Goal: Browse casually

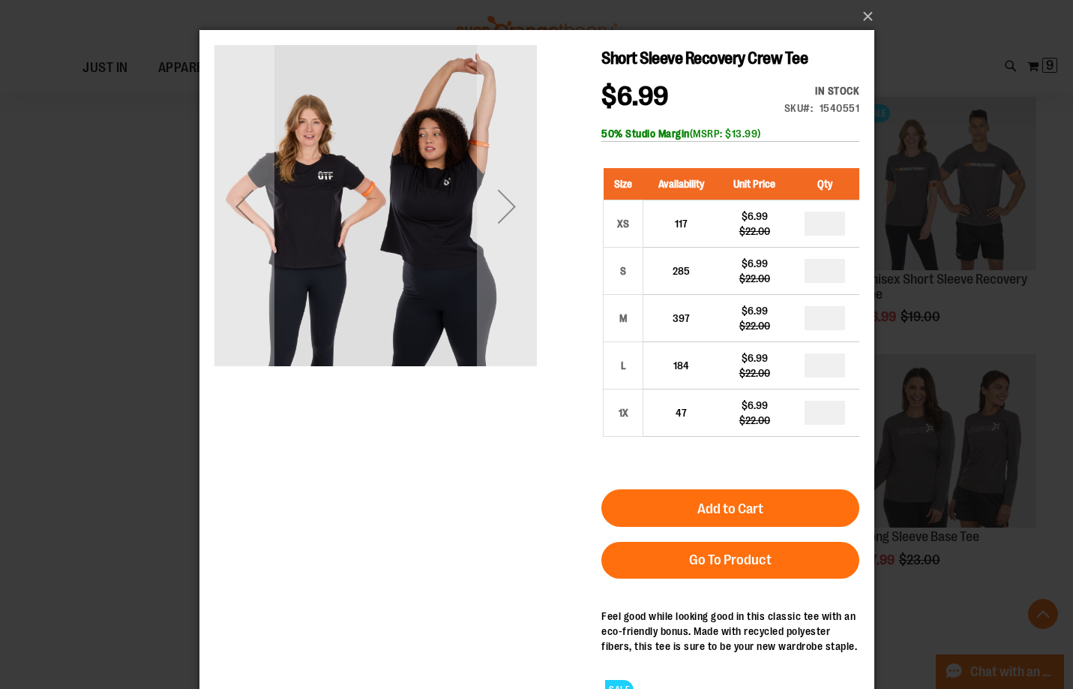
click at [502, 251] on div "Next" at bounding box center [506, 206] width 60 height 323
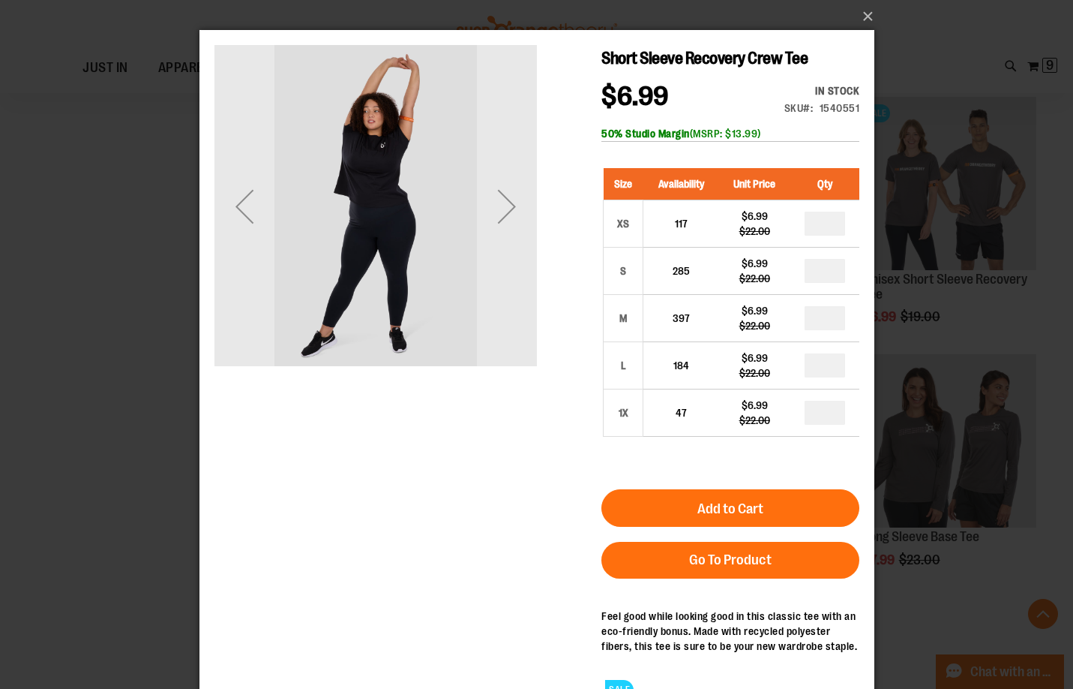
click at [502, 251] on div "Next" at bounding box center [506, 206] width 60 height 323
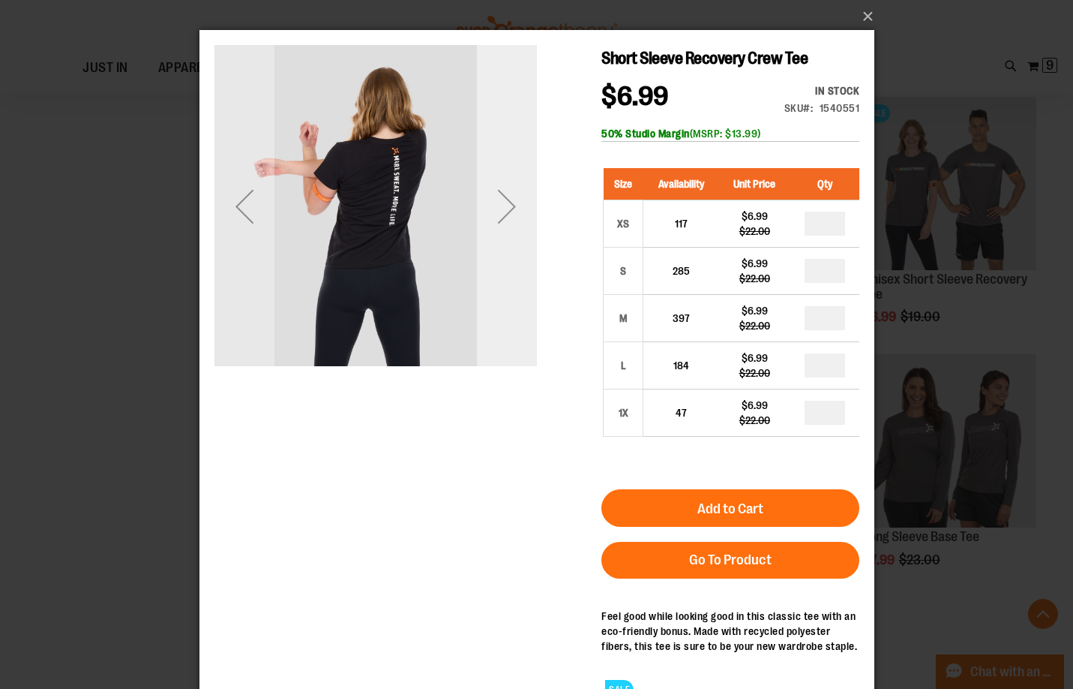
click at [515, 244] on div "Next" at bounding box center [506, 206] width 60 height 323
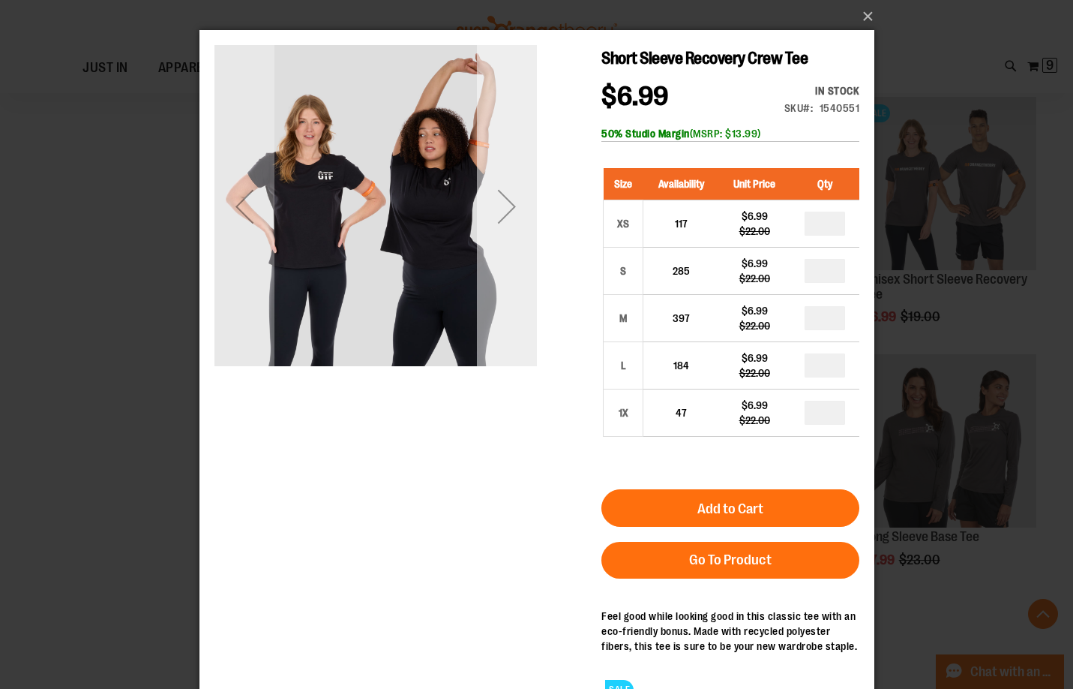
click at [519, 287] on div "Next" at bounding box center [506, 206] width 60 height 323
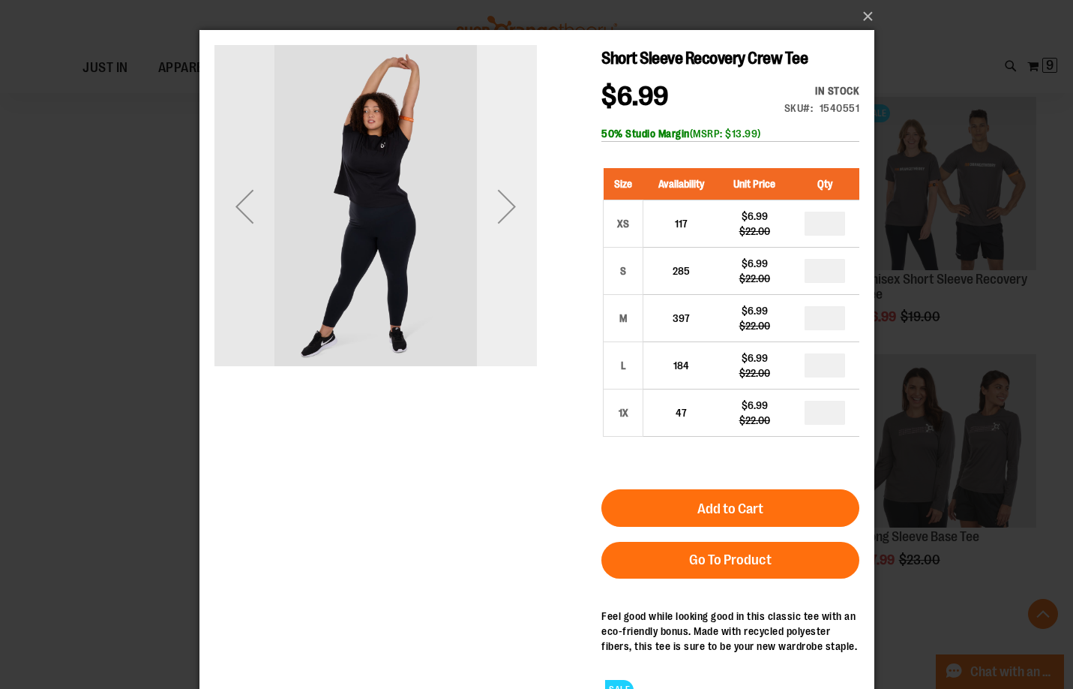
click at [496, 310] on div "Next" at bounding box center [506, 206] width 60 height 323
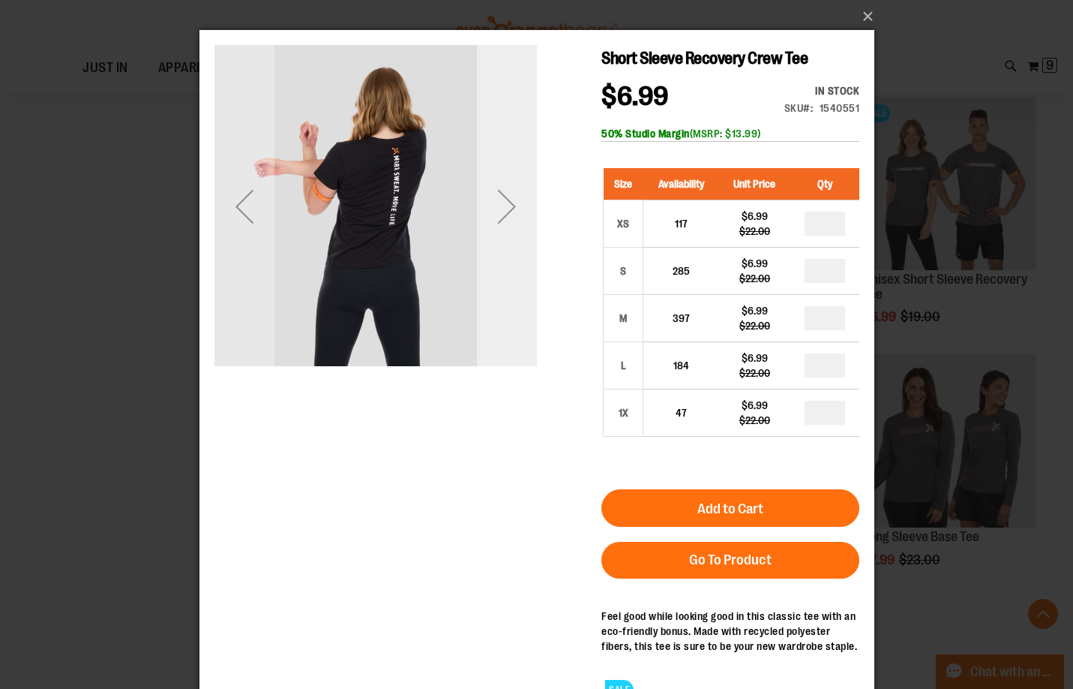
click at [496, 312] on div "Next" at bounding box center [506, 206] width 60 height 323
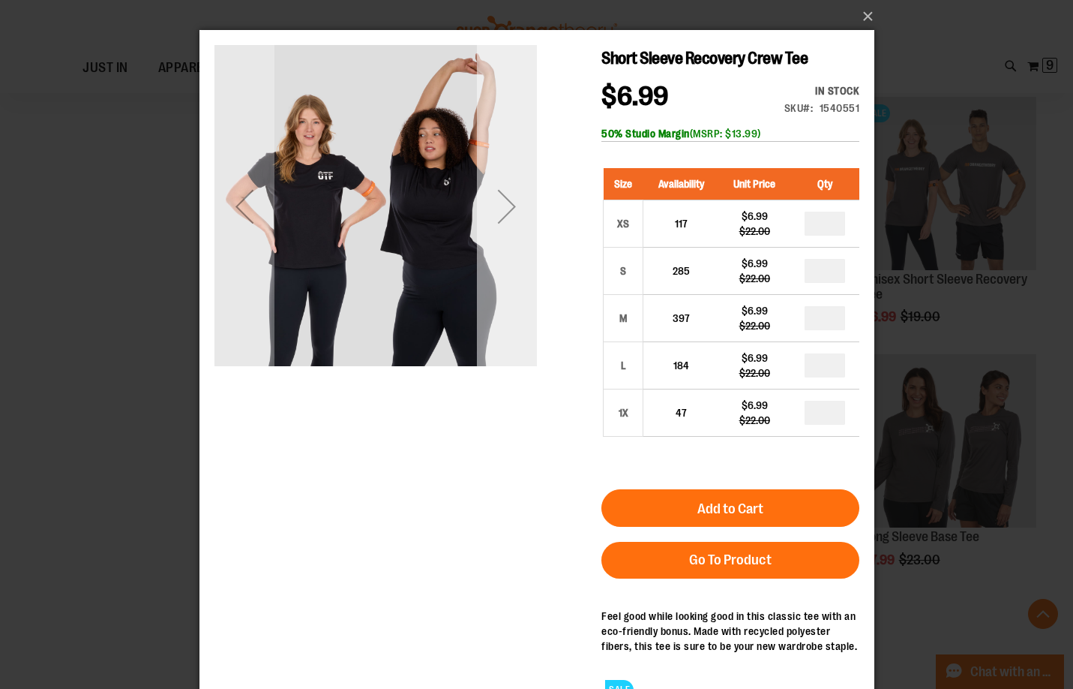
click at [496, 312] on div "Next" at bounding box center [506, 206] width 60 height 323
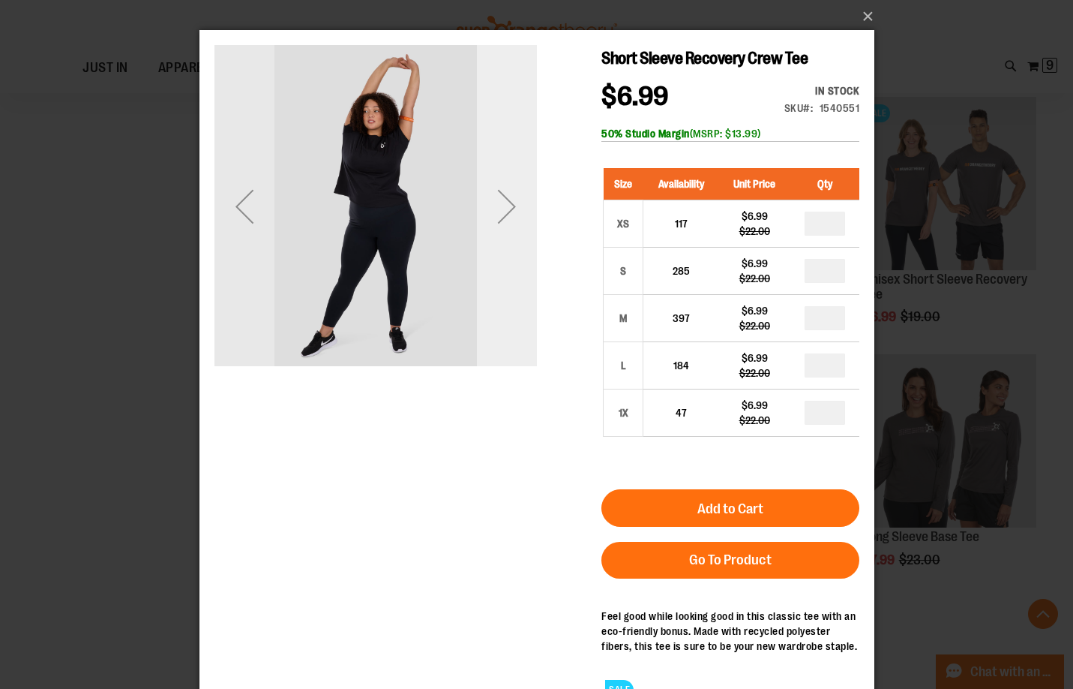
click at [526, 239] on div "Next" at bounding box center [506, 206] width 60 height 323
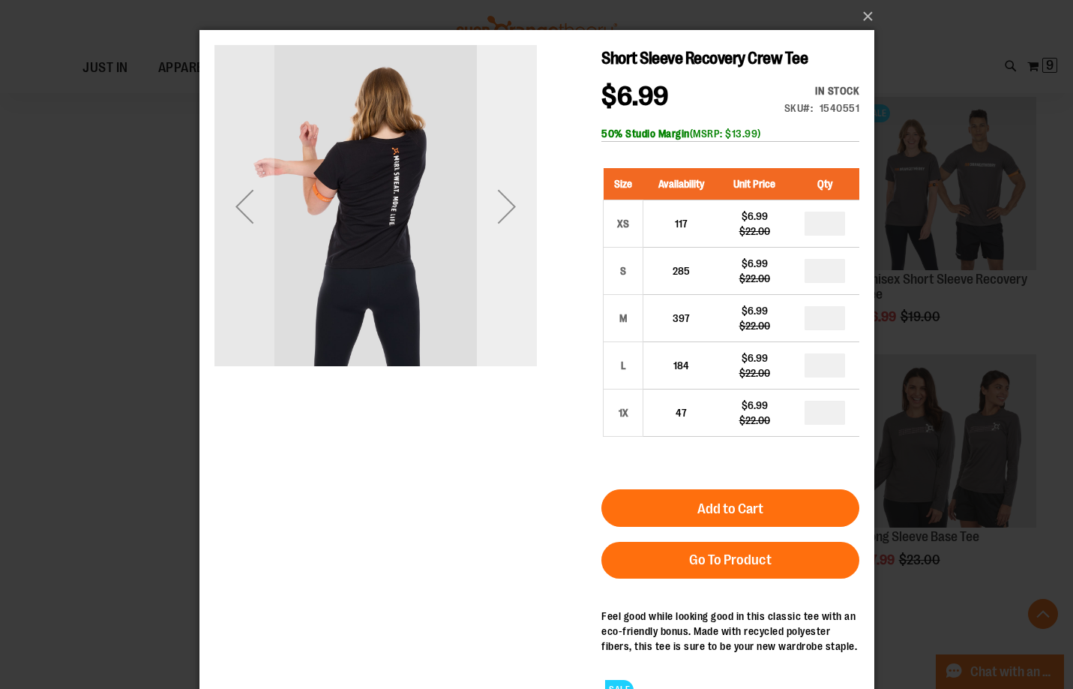
click at [510, 241] on div "Next" at bounding box center [506, 206] width 60 height 323
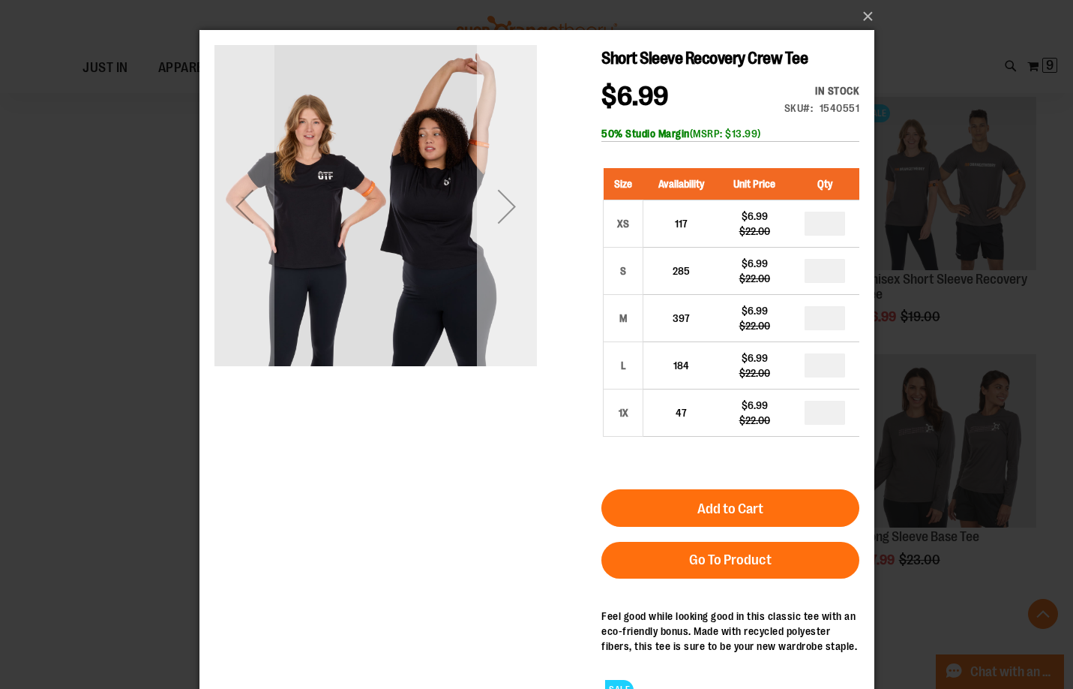
click at [509, 233] on div "Next" at bounding box center [506, 206] width 60 height 60
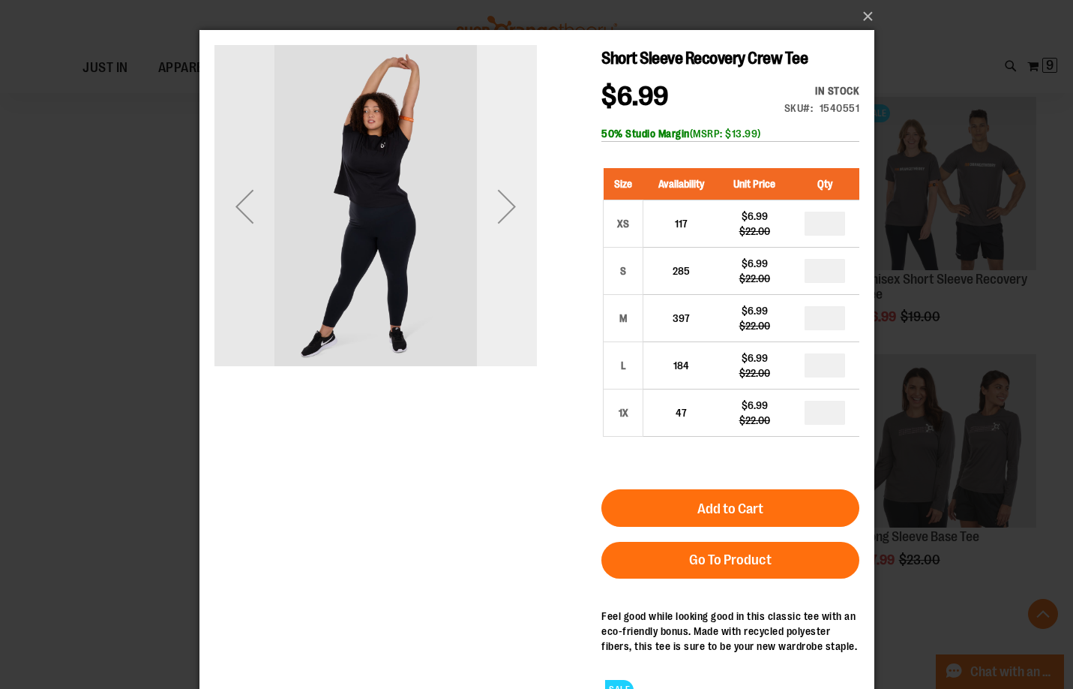
click at [509, 233] on div "Next" at bounding box center [506, 206] width 60 height 60
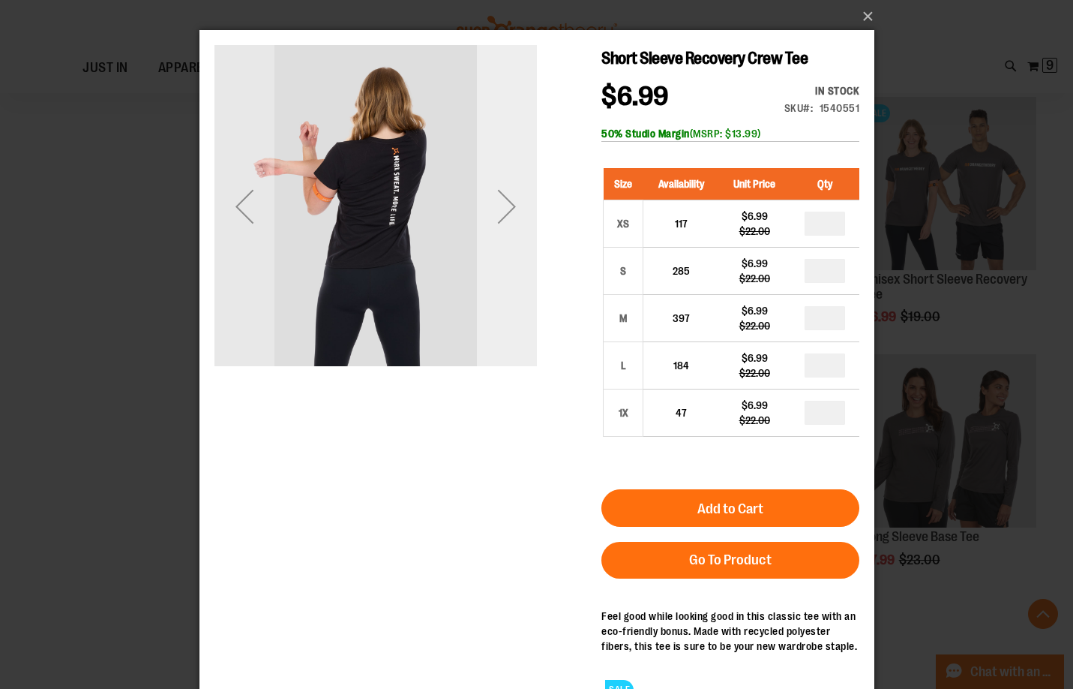
click at [509, 233] on div "Next" at bounding box center [506, 206] width 60 height 60
